Goal: Information Seeking & Learning: Understand process/instructions

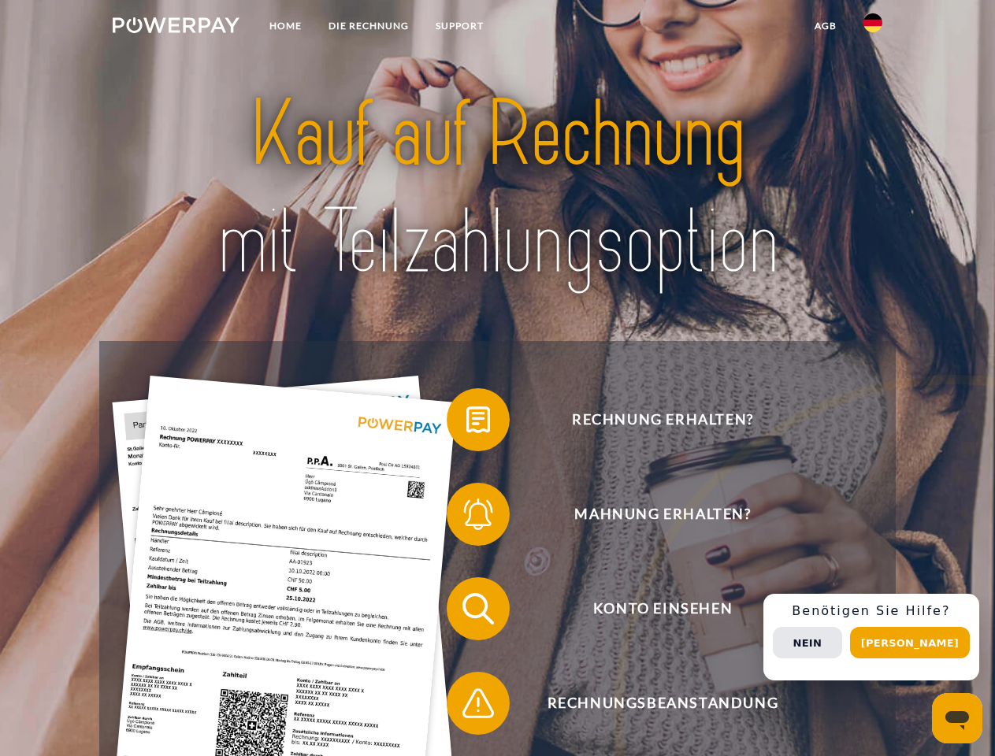
click at [176, 28] on img at bounding box center [176, 25] width 127 height 16
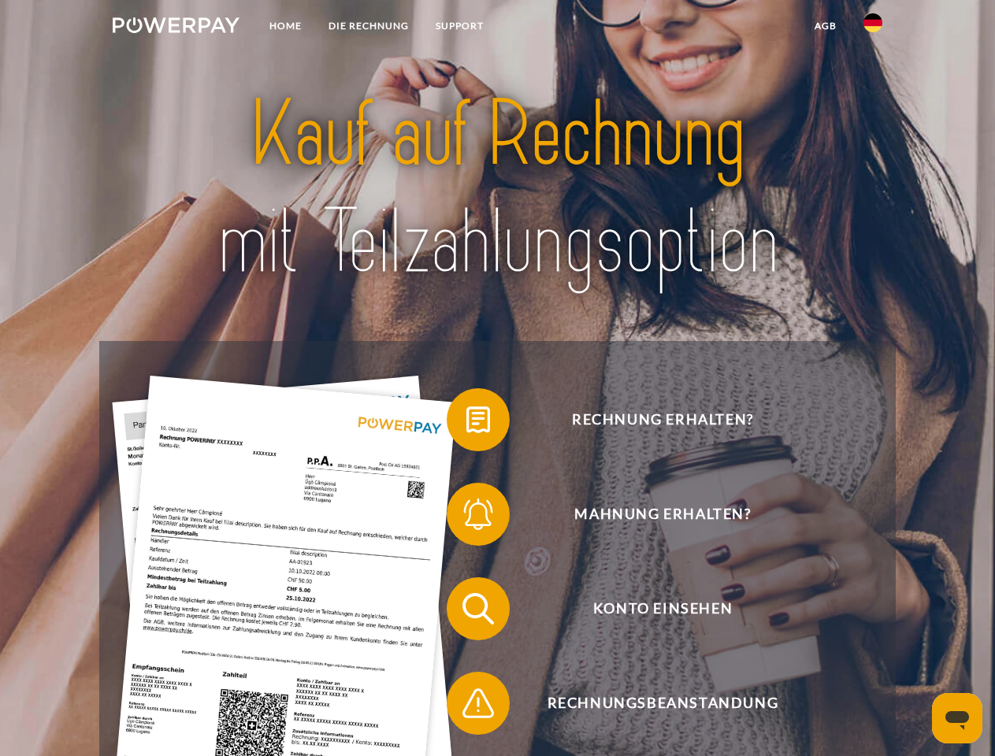
click at [873, 28] on img at bounding box center [872, 22] width 19 height 19
click at [825, 26] on link "agb" at bounding box center [825, 26] width 49 height 28
click at [466, 423] on span at bounding box center [454, 419] width 79 height 79
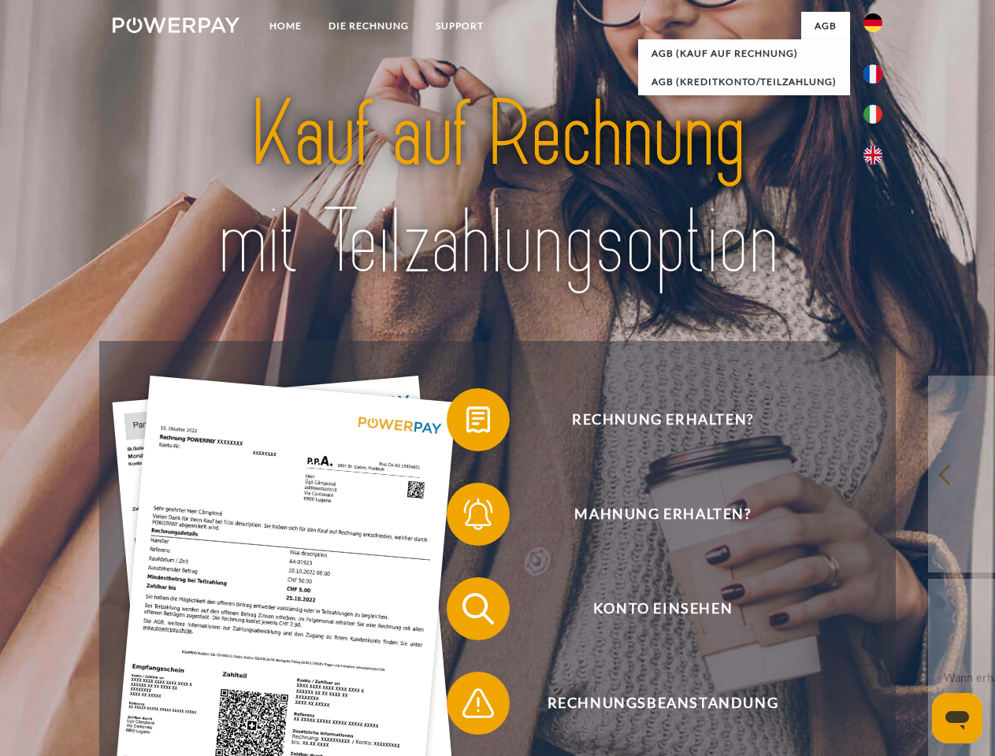
click at [466, 517] on span at bounding box center [454, 514] width 79 height 79
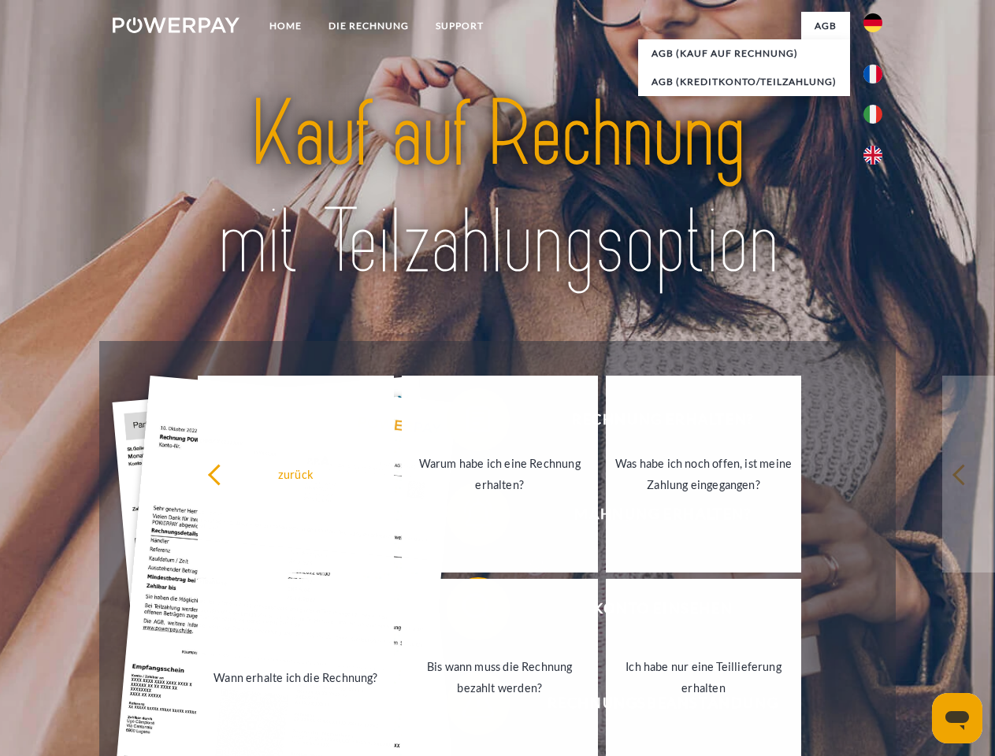
click at [466, 612] on link "Bis wann muss die Rechnung bezahlt werden?" at bounding box center [500, 677] width 196 height 197
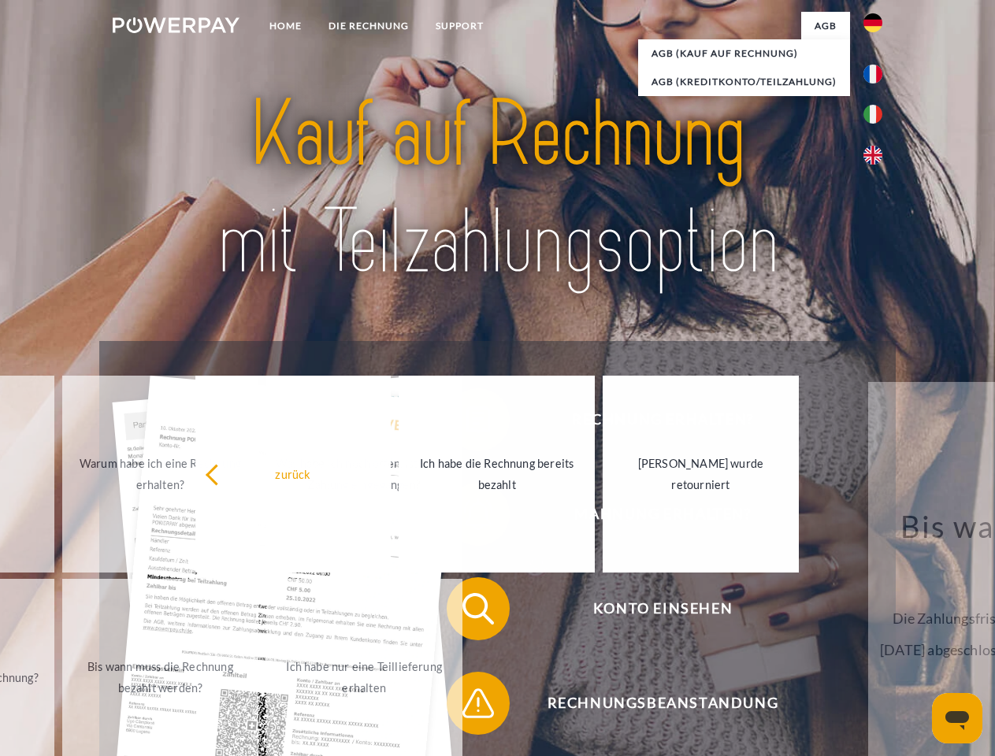
click at [466, 707] on div "Rechnung erhalten? Mahnung erhalten? Konto einsehen" at bounding box center [497, 656] width 796 height 630
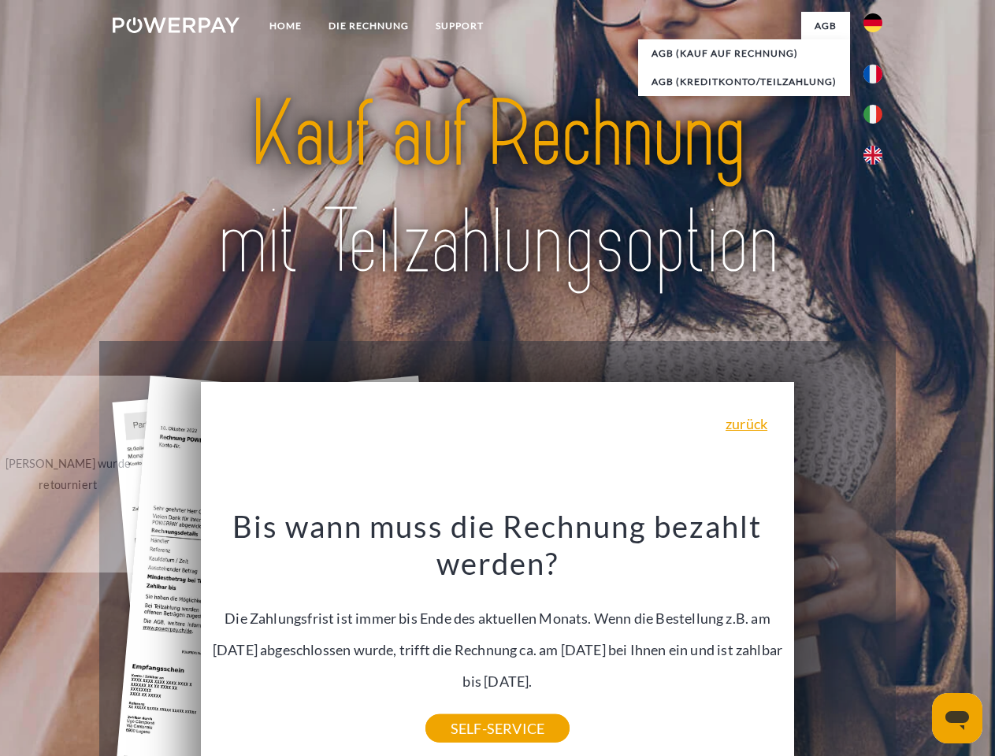
click at [877, 637] on div "Rechnung erhalten? Mahnung erhalten? Konto einsehen" at bounding box center [497, 656] width 796 height 630
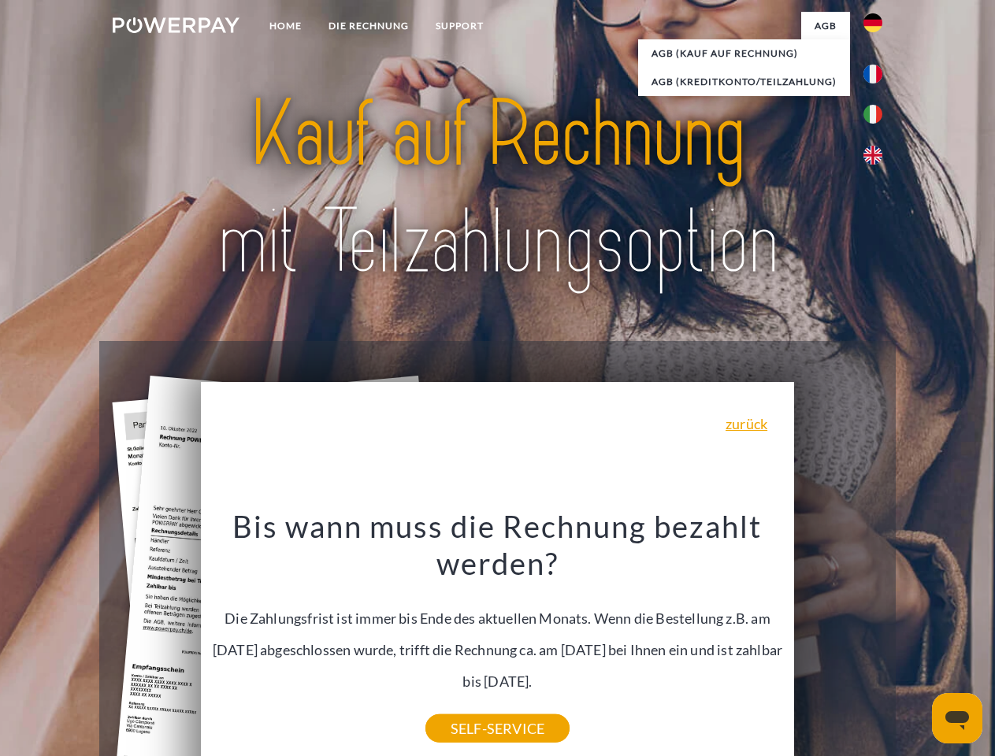
click at [838, 640] on span "Konto einsehen" at bounding box center [662, 608] width 386 height 63
click at [915, 643] on header "Home DIE RECHNUNG SUPPORT" at bounding box center [497, 544] width 995 height 1088
